Goal: Browse casually: Explore the website without a specific task or goal

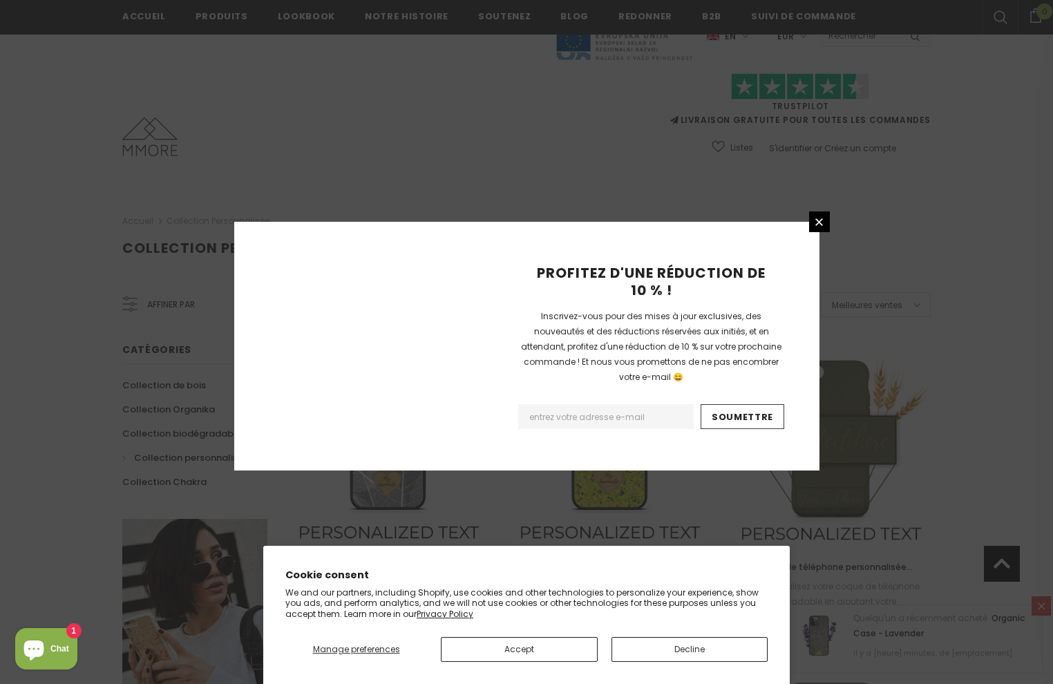
scroll to position [839, 0]
